Goal: Information Seeking & Learning: Understand process/instructions

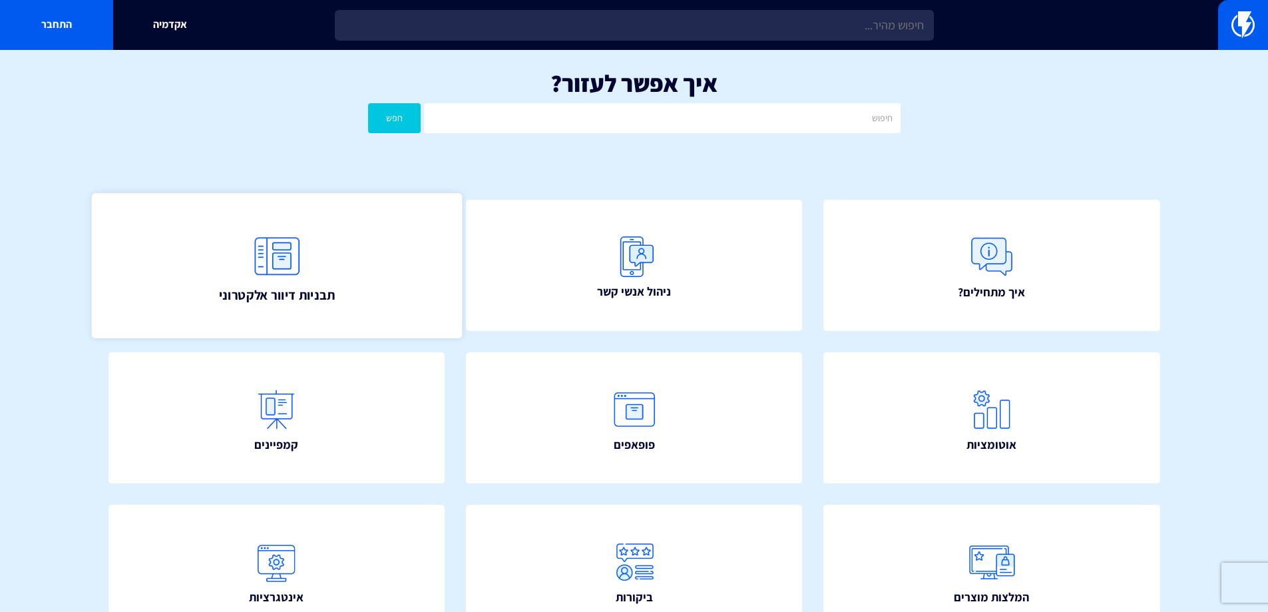
click at [310, 278] on link "תבניות דיוור אלקטרוני" at bounding box center [276, 265] width 370 height 144
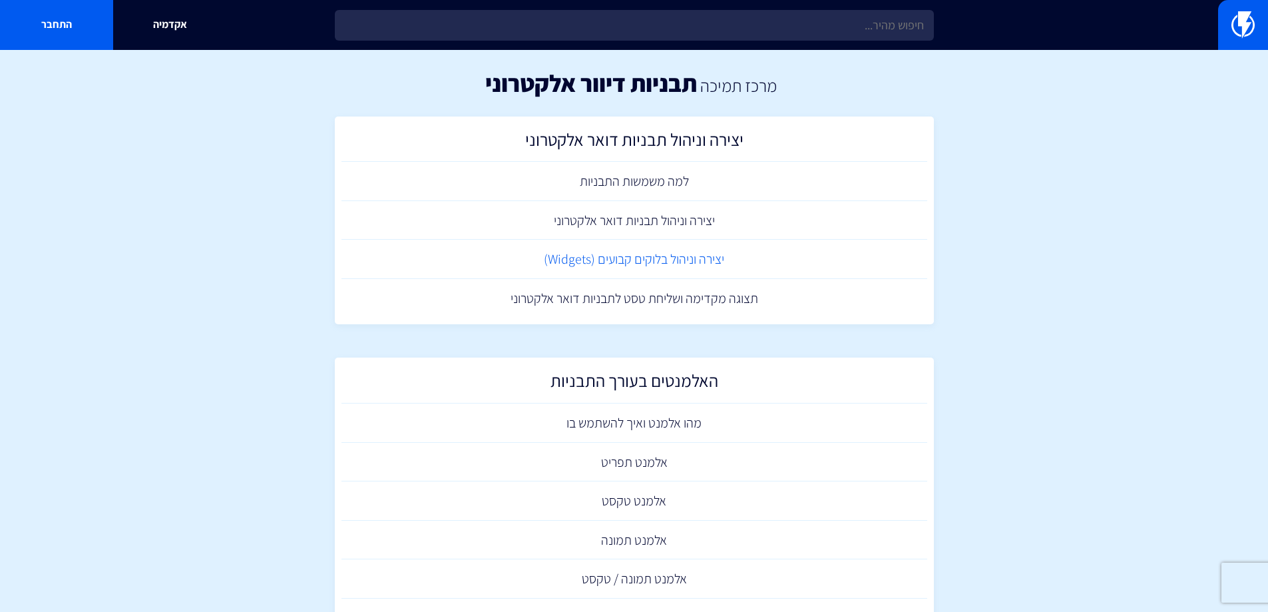
click at [643, 258] on link "יצירה וניהול בלוקים קבועים (Widgets)" at bounding box center [634, 259] width 586 height 39
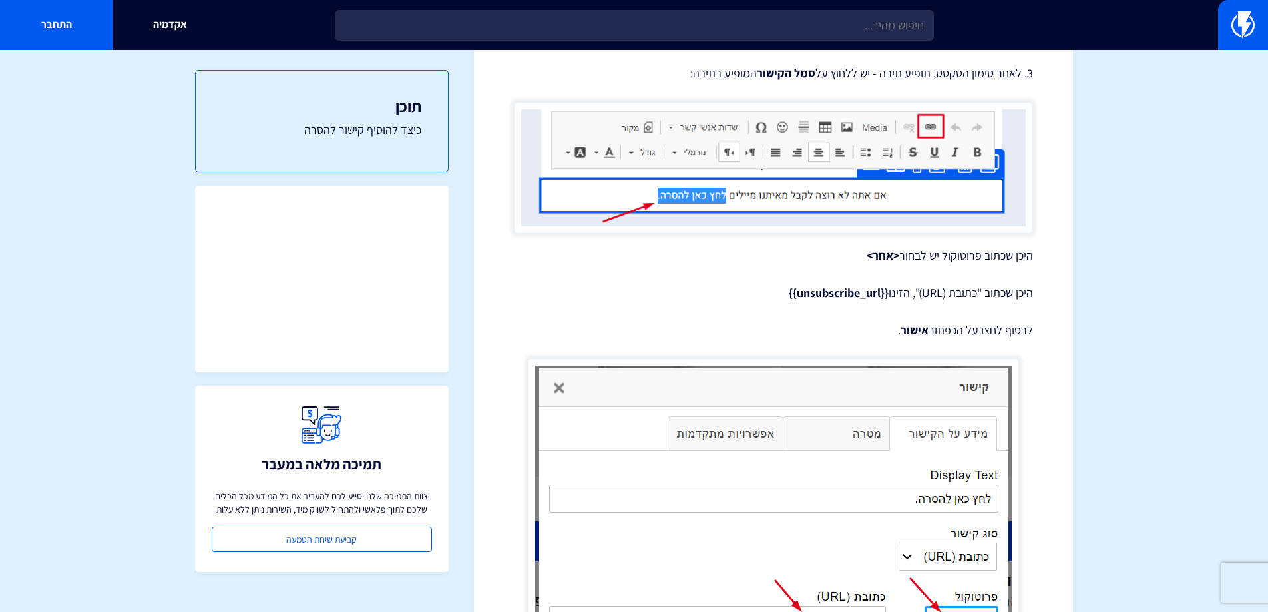
scroll to position [307, 0]
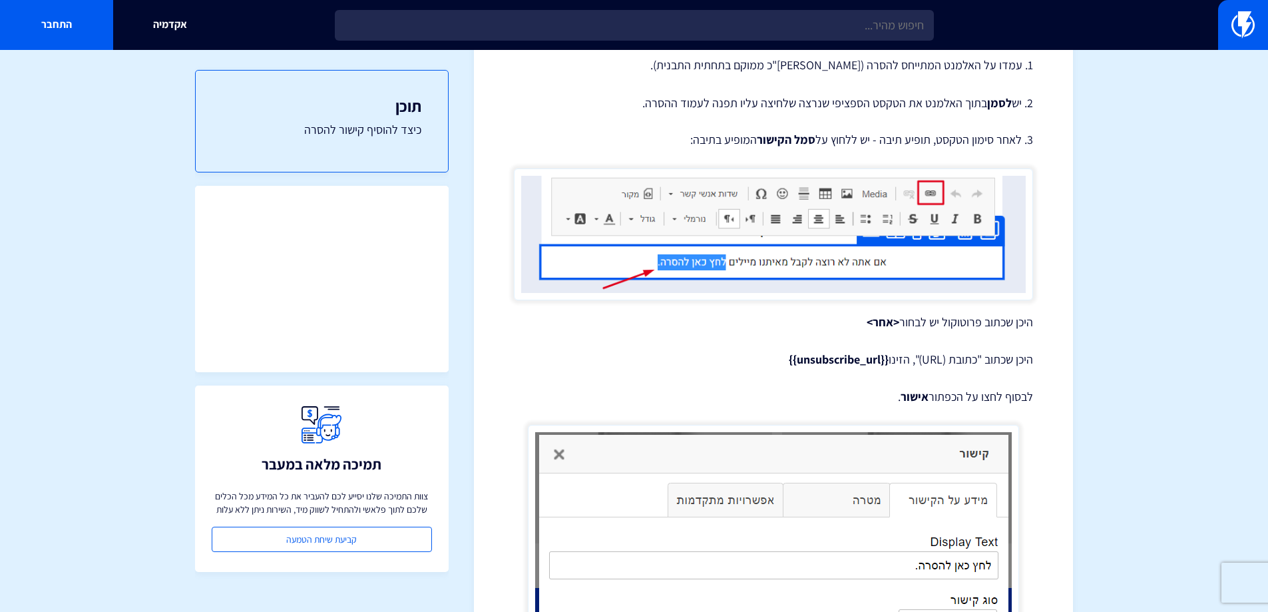
drag, startPoint x: 886, startPoint y: 362, endPoint x: 777, endPoint y: 360, distance: 108.5
click at [777, 360] on p "היכן שכתוב "כתובת (URL)", הזינו {{unsubscribe_url}}" at bounding box center [773, 359] width 519 height 17
copy strong "{{unsubscribe_url}}"
